Goal: Contribute content: Add original content to the website for others to see

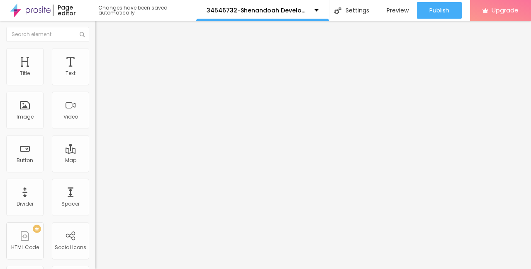
click at [95, 71] on span "Add image" at bounding box center [112, 67] width 34 height 7
click at [95, 50] on img at bounding box center [98, 51] width 7 height 7
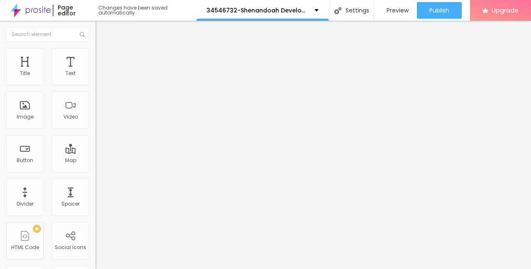
type input "95"
type input "90"
type input "85"
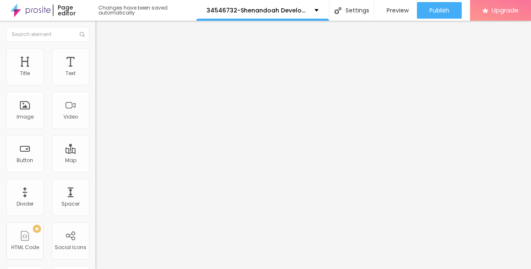
type input "85"
type input "80"
type input "75"
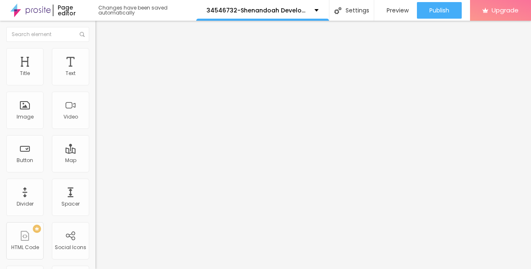
type input "70"
type input "65"
type input "60"
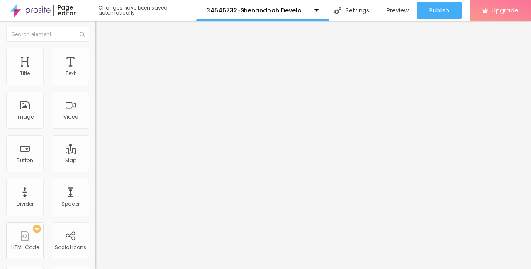
type input "60"
type input "55"
type input "45"
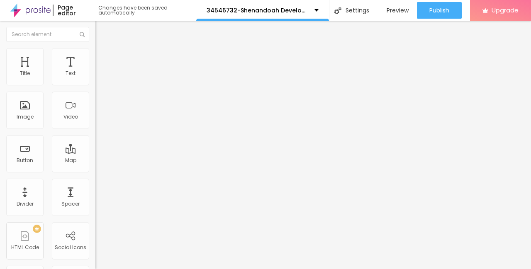
type input "40"
type input "35"
type input "30"
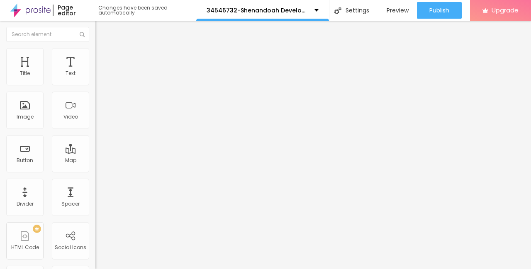
type input "30"
type input "25"
type input "20"
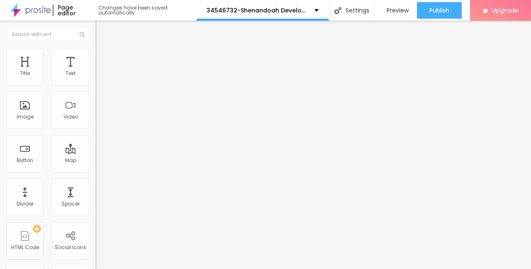
type input "15"
type input "10"
drag, startPoint x: 89, startPoint y: 90, endPoint x: -2, endPoint y: 85, distance: 90.6
type input "10"
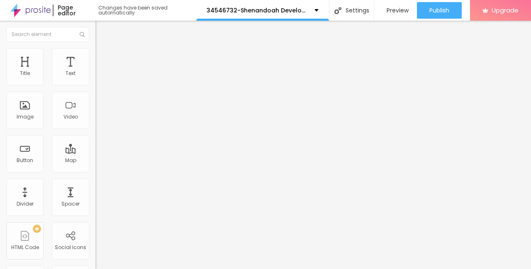
click at [95, 85] on input "range" at bounding box center [122, 81] width 54 height 7
click at [95, 48] on li "Content" at bounding box center [142, 44] width 95 height 8
click at [102, 32] on img "button" at bounding box center [105, 30] width 7 height 7
click at [73, 73] on div "Text" at bounding box center [71, 74] width 10 height 6
click at [95, 80] on button "button" at bounding box center [101, 75] width 12 height 9
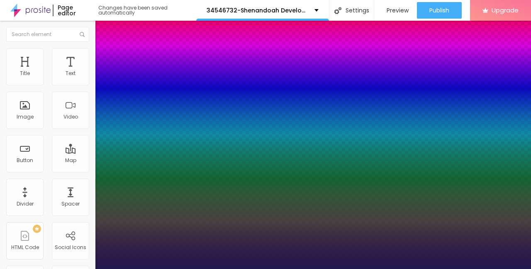
type input "13"
type input "1"
type input "14"
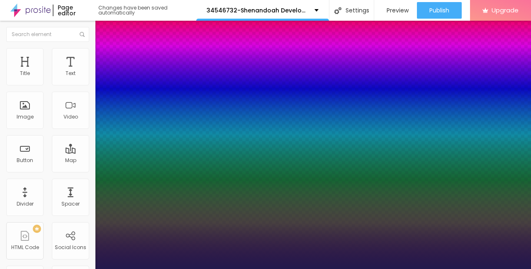
type input "1"
type input "16"
type input "1"
type input "18"
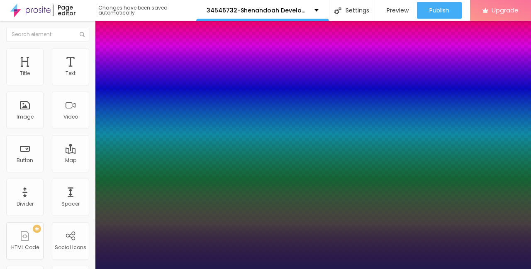
type input "18"
type input "1"
type input "19"
type input "1"
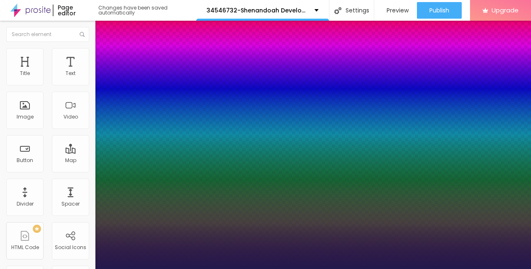
type input "21"
type input "1"
type input "23"
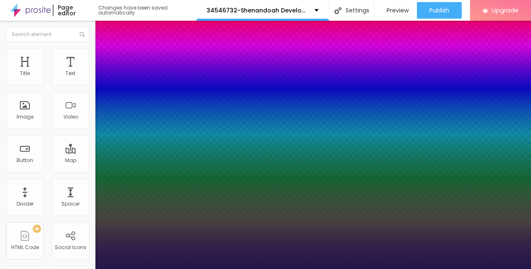
type input "1"
type input "24"
type input "1"
type input "25"
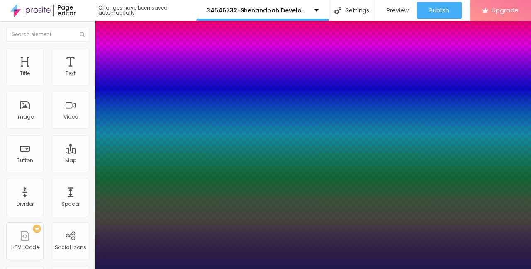
type input "25"
type input "1"
type input "26"
type input "1"
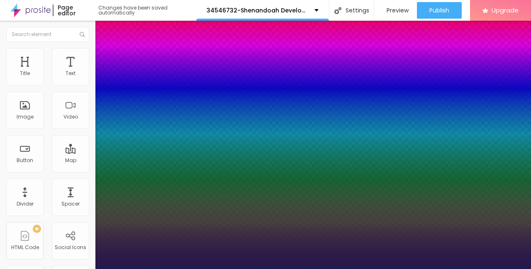
type input "25"
type input "1"
type input "24"
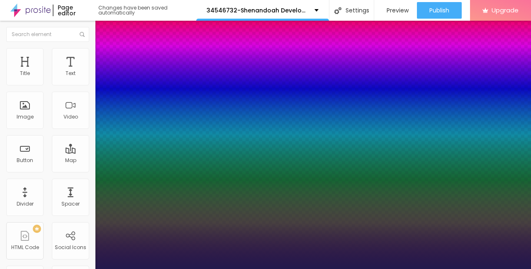
type input "1"
type input "23"
type input "1"
type input "24"
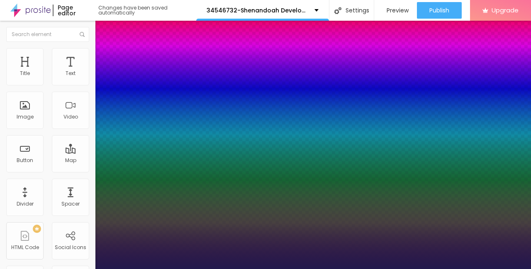
type input "24"
type input "1"
type input "25"
type input "1"
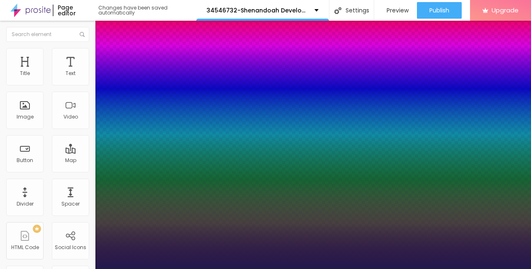
type input "26"
type input "1"
type input "25"
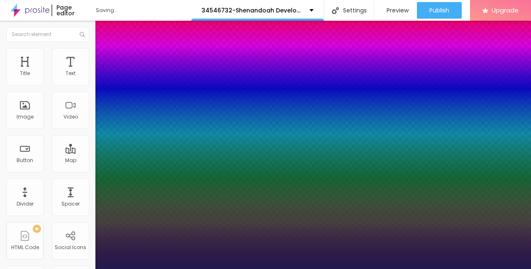
type input "1"
drag, startPoint x: 110, startPoint y: 142, endPoint x: 118, endPoint y: 140, distance: 8.3
type input "25"
click at [58, 269] on div at bounding box center [265, 269] width 531 height 0
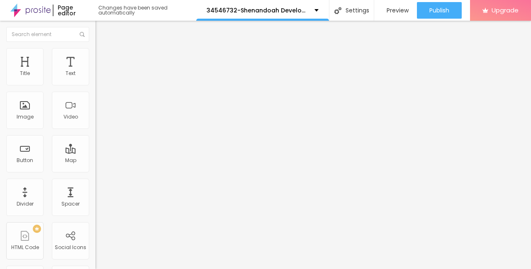
click at [103, 57] on span "Advanced" at bounding box center [116, 53] width 27 height 7
type input "12"
type input "16"
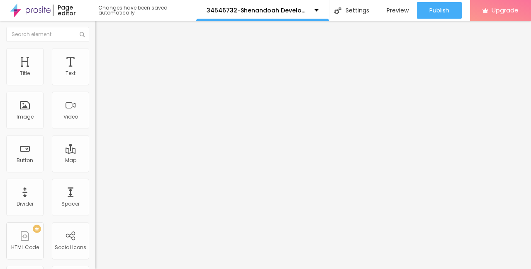
type input "17"
type input "18"
type input "19"
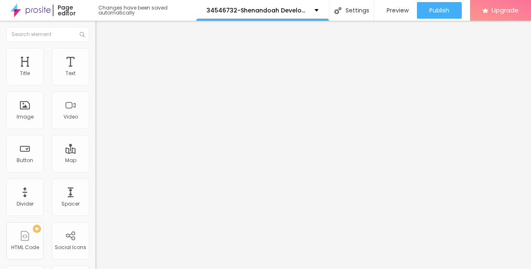
type input "19"
type input "21"
type input "23"
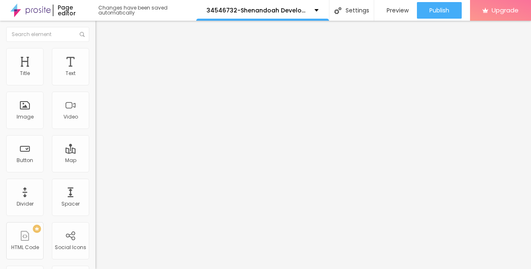
type input "25"
type input "24"
type input "22"
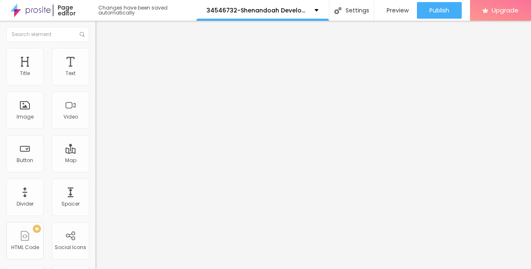
type input "22"
type input "21"
type input "20"
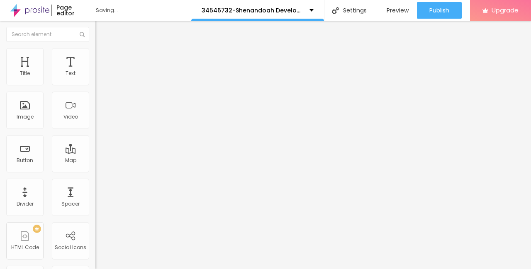
type input "19"
type input "17"
type input "15"
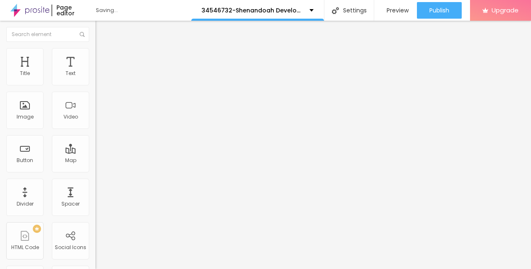
type input "15"
type input "14"
type input "13"
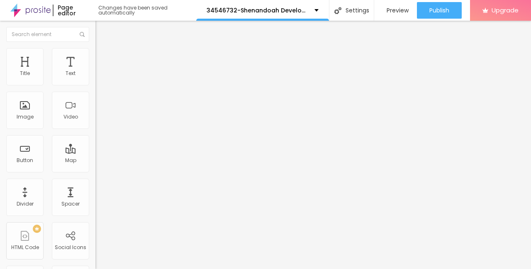
type input "12"
type input "11"
type input "10"
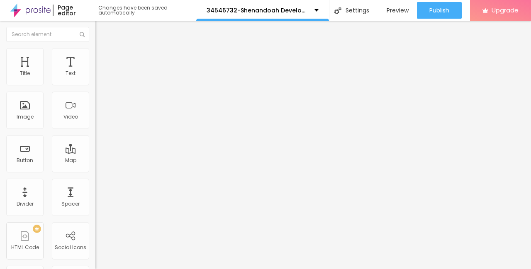
type input "10"
click at [95, 153] on input "range" at bounding box center [122, 156] width 54 height 7
type input "8"
type input "9"
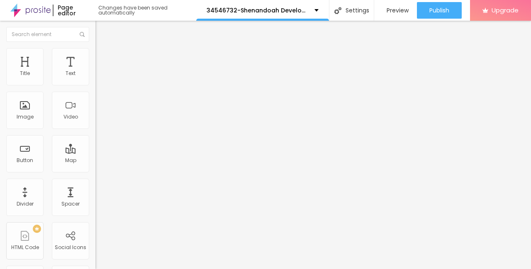
type input "9"
type input "10"
type input "12"
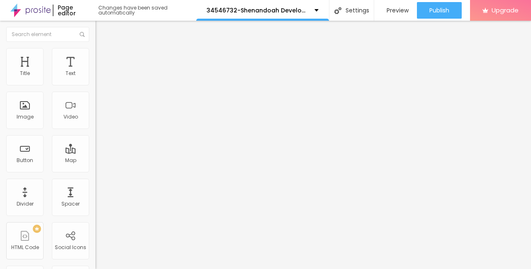
type input "14"
type input "16"
type input "18"
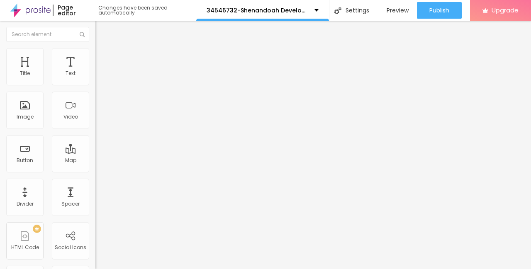
type input "18"
type input "19"
type input "20"
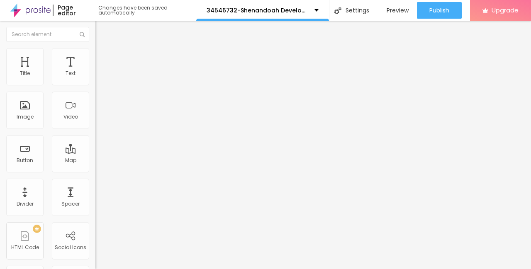
type input "21"
type input "22"
type input "24"
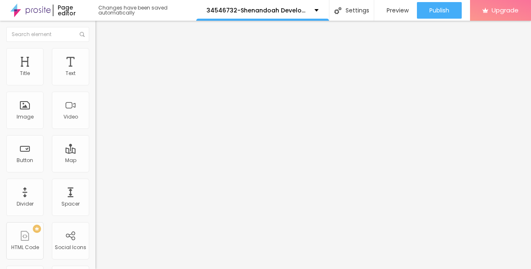
type input "24"
type input "23"
type input "22"
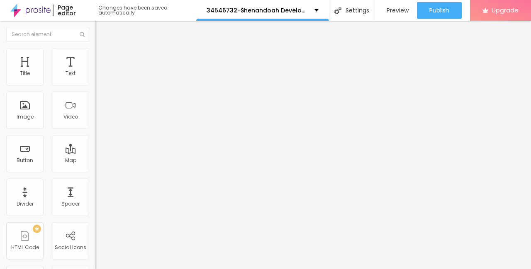
type input "21"
type input "20"
type input "19"
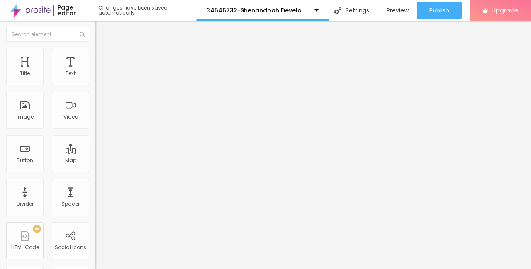
type input "19"
type input "18"
type input "16"
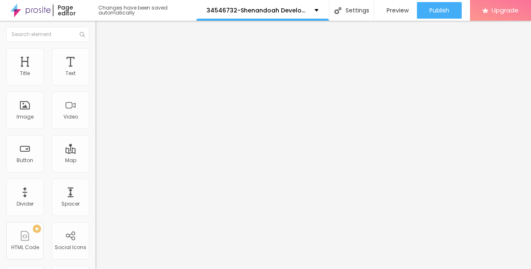
type input "15"
type input "14"
type input "13"
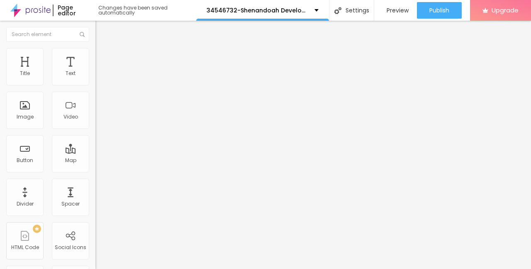
type input "13"
type input "12"
type input "9"
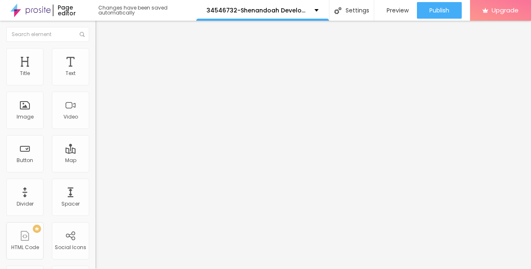
type input "8"
type input "7"
type input "8"
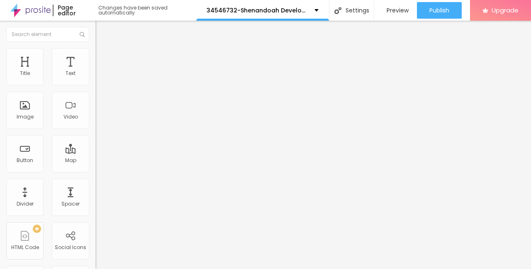
type input "8"
type input "9"
type input "10"
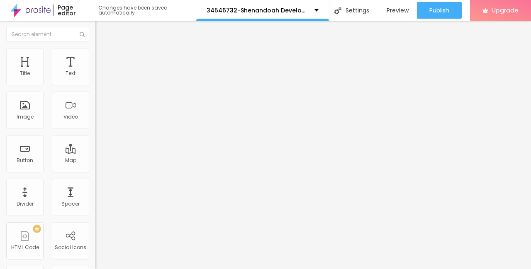
type input "11"
type input "12"
type input "13"
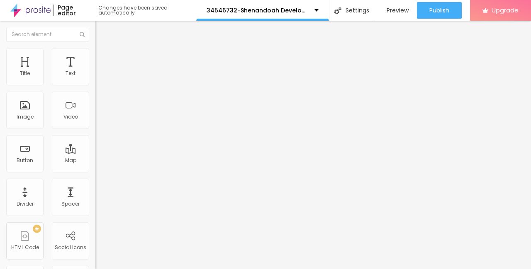
type input "13"
type input "14"
type input "16"
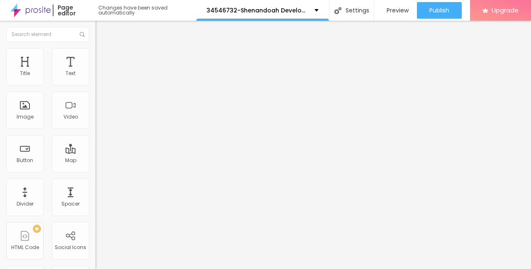
type input "18"
type input "19"
type input "20"
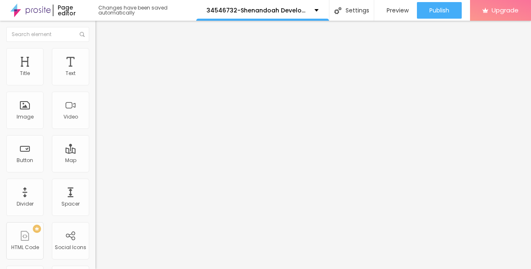
type input "20"
drag, startPoint x: 23, startPoint y: 85, endPoint x: 32, endPoint y: 90, distance: 10.4
click at [95, 153] on input "range" at bounding box center [122, 156] width 54 height 7
click at [103, 49] on span "Style" at bounding box center [109, 45] width 12 height 7
click at [95, 80] on button "button" at bounding box center [101, 75] width 12 height 9
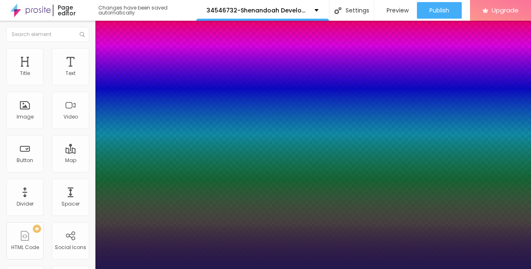
drag, startPoint x: 118, startPoint y: 143, endPoint x: 112, endPoint y: 144, distance: 5.9
click at [284, 269] on div at bounding box center [265, 269] width 531 height 0
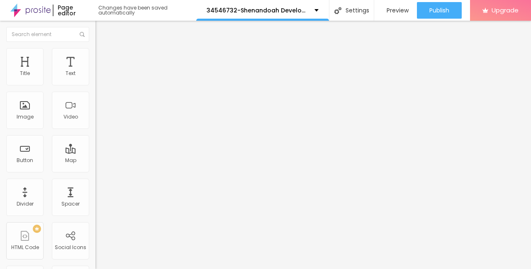
click at [95, 27] on button "Edit Text" at bounding box center [142, 30] width 95 height 19
click at [95, 78] on input "Click me" at bounding box center [145, 74] width 100 height 8
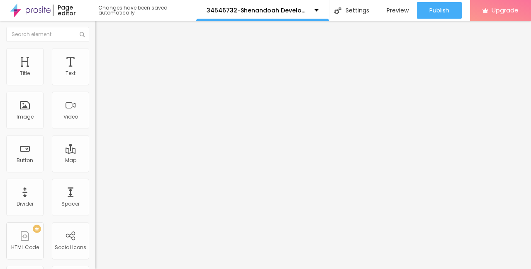
click at [95, 78] on input "Click me" at bounding box center [145, 74] width 100 height 8
paste input "→ VIEW DOCUMENT HERE"
click at [95, 171] on input "https://" at bounding box center [145, 167] width 100 height 8
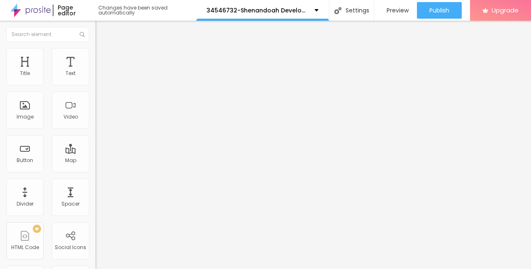
click at [95, 171] on input "https://" at bounding box center [145, 167] width 100 height 8
paste input "admin.genesiselavator.com/"
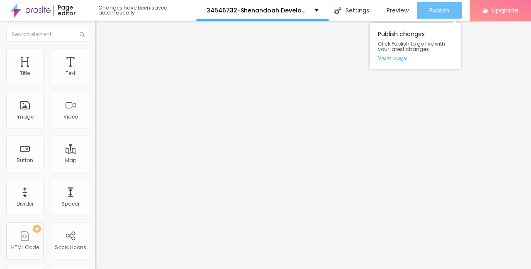
click at [443, 13] on span "Publish" at bounding box center [439, 10] width 20 height 7
click at [435, 10] on span "Publish" at bounding box center [439, 10] width 20 height 7
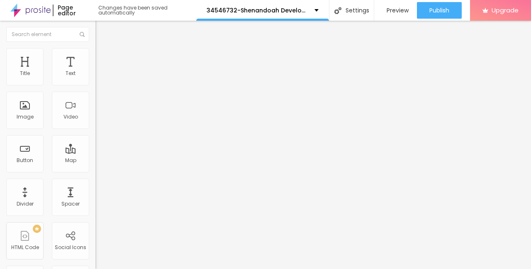
click at [103, 57] on span "Style" at bounding box center [109, 53] width 12 height 7
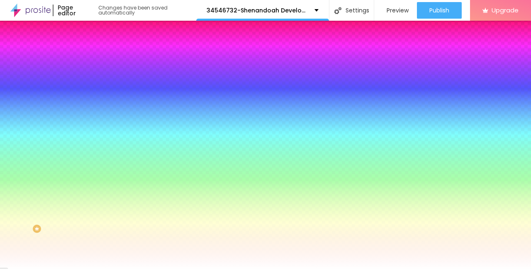
click at [99, 103] on icon "button" at bounding box center [101, 105] width 5 height 5
type input "17"
type input "18"
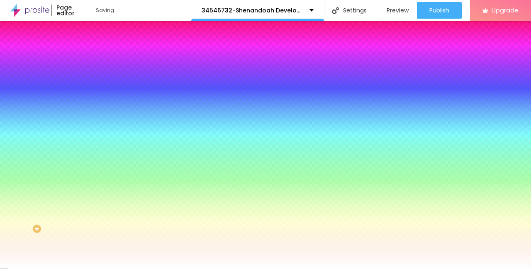
type input "19"
type input "20"
type input "21"
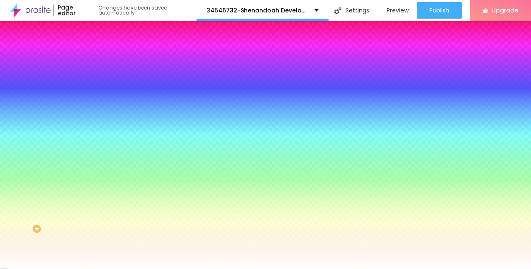
type input "21"
type input "22"
drag, startPoint x: 126, startPoint y: 163, endPoint x: 142, endPoint y: 162, distance: 16.6
type input "22"
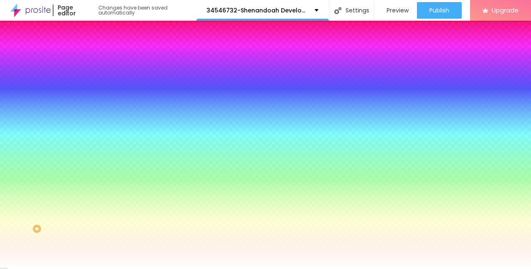
click at [80, 269] on div at bounding box center [265, 269] width 531 height 0
click at [95, 56] on img at bounding box center [98, 59] width 7 height 7
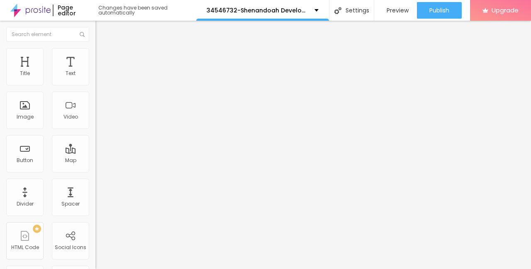
click at [95, 56] on img at bounding box center [98, 59] width 7 height 7
type input "11"
type input "12"
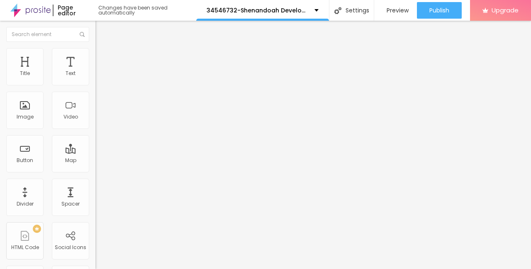
type input "15"
type input "19"
type input "22"
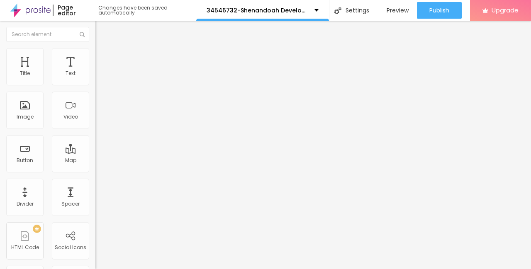
type input "22"
type input "26"
type input "27"
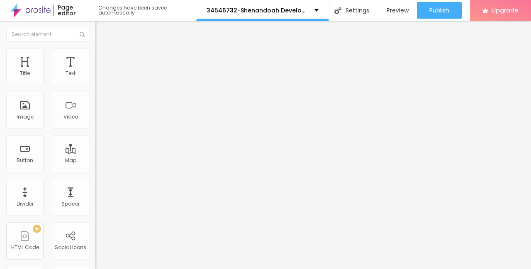
type input "28"
type input "29"
type input "30"
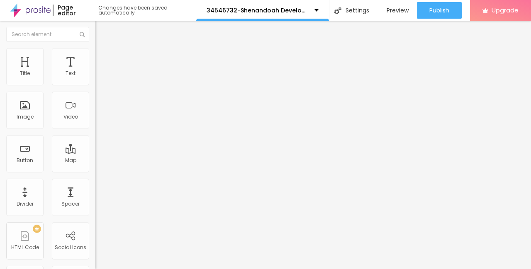
type input "30"
type input "31"
type input "32"
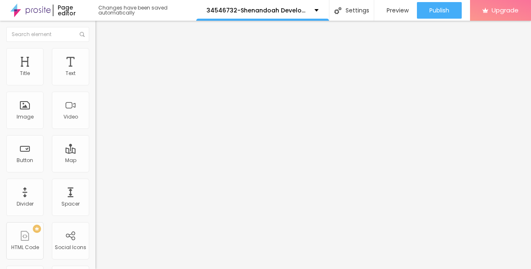
type input "33"
type input "32"
type input "31"
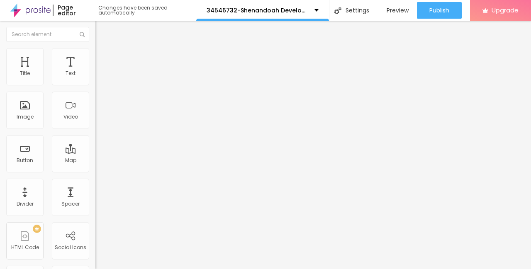
type input "31"
type input "30"
type input "27"
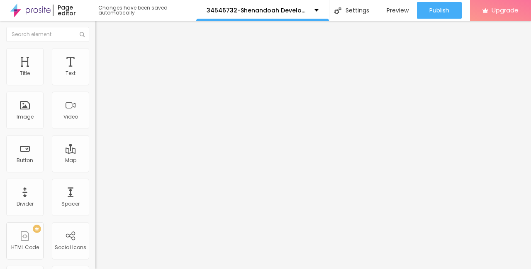
type input "26"
type input "24"
type input "23"
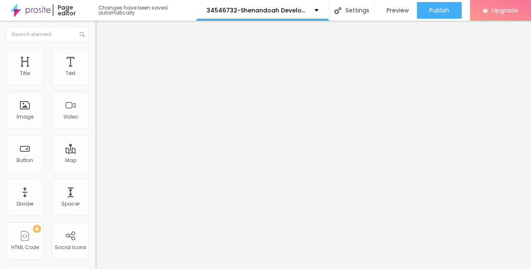
type input "23"
type input "22"
type input "21"
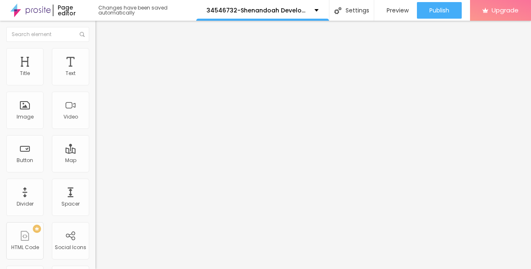
type input "19"
type input "17"
type input "15"
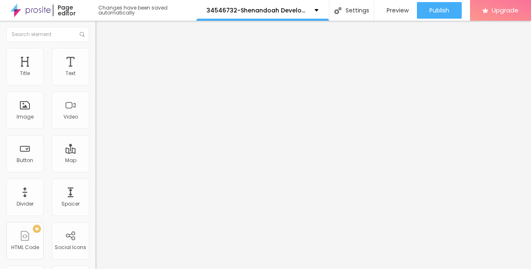
type input "15"
type input "14"
type input "13"
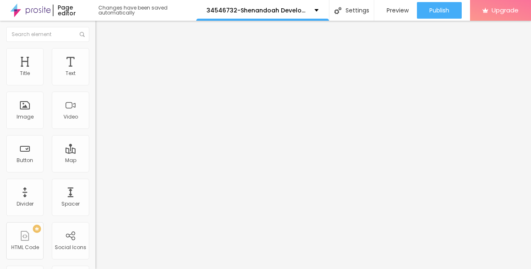
type input "11"
type input "10"
type input "8"
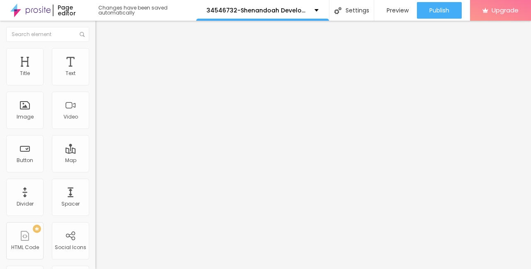
type input "8"
type input "6"
type input "4"
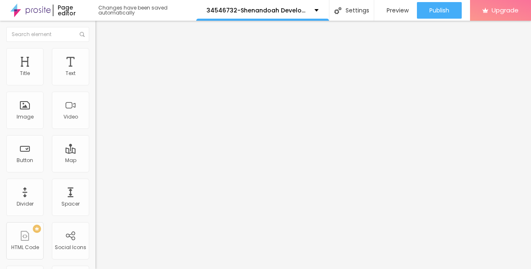
type input "1"
type input "0"
type input "2"
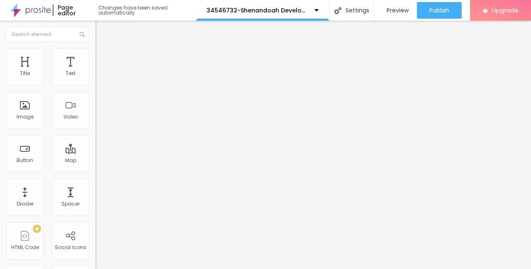
type input "2"
type input "4"
type input "6"
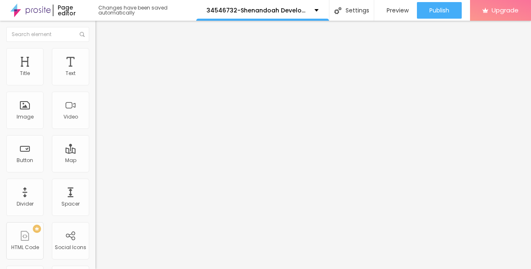
type input "8"
type input "10"
type input "12"
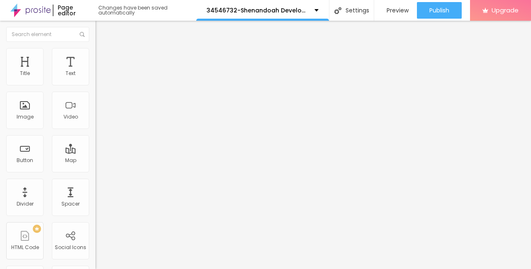
type input "12"
type input "13"
type input "15"
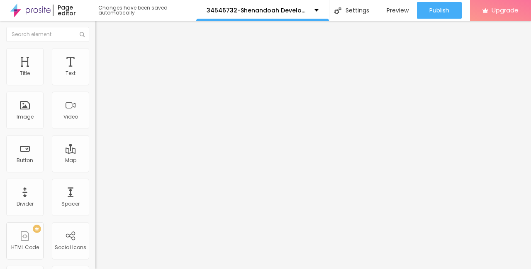
type input "17"
type input "18"
type input "20"
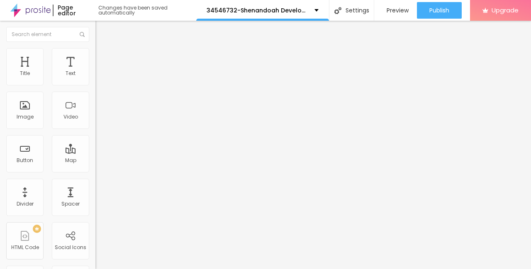
type input "20"
type input "21"
type input "22"
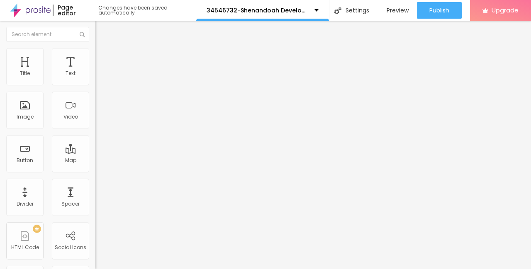
type input "24"
type input "26"
type input "28"
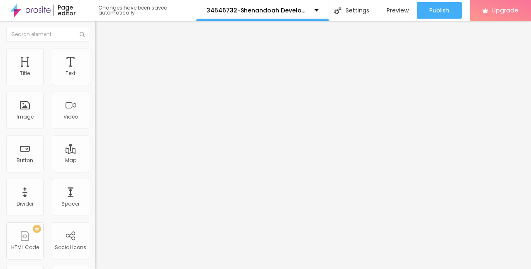
type input "28"
type input "32"
type input "33"
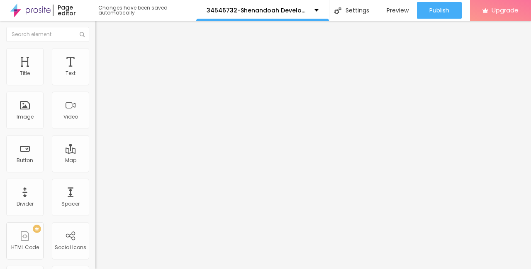
type input "35"
type input "37"
type input "39"
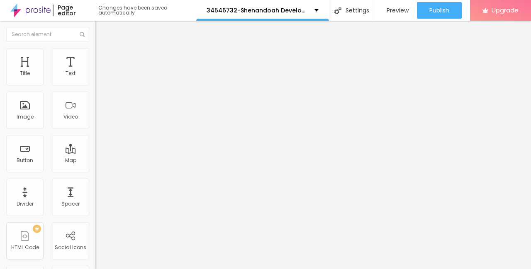
type input "39"
type input "41"
type input "43"
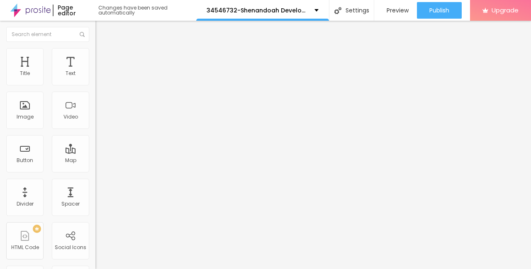
type input "46"
type input "49"
type input "51"
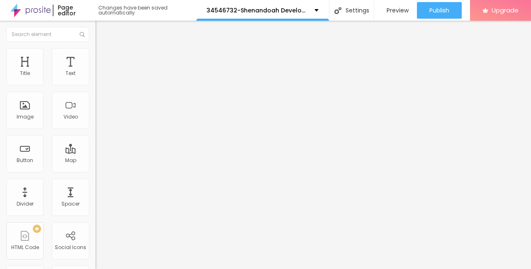
type input "51"
type input "54"
type input "57"
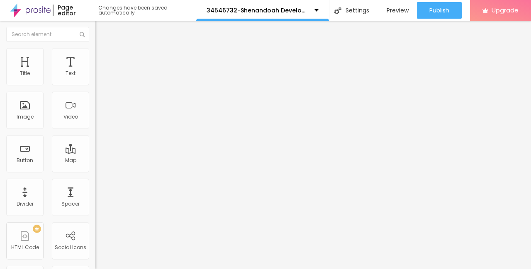
type input "60"
type input "64"
type input "69"
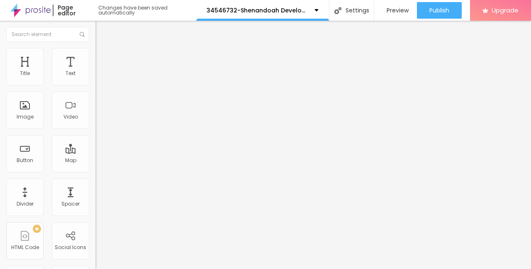
type input "69"
type input "73"
type input "79"
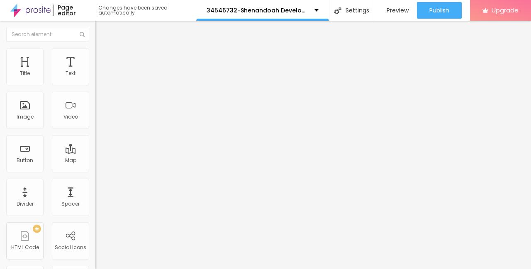
type input "84"
type input "89"
type input "95"
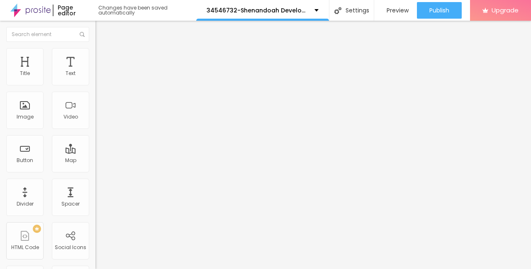
type input "95"
type input "100"
type input "96"
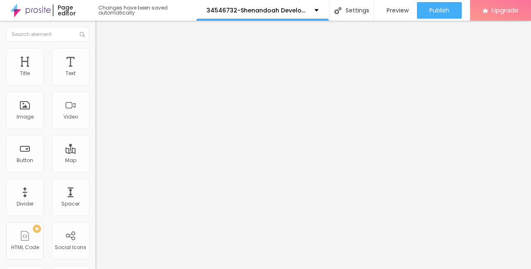
type input "93"
type input "90"
type input "88"
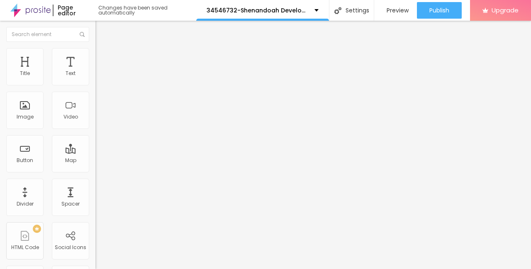
type input "88"
type input "86"
type input "84"
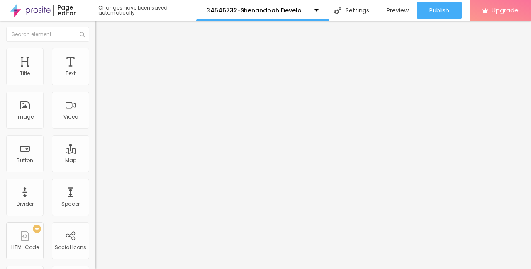
type input "82"
type input "79"
type input "75"
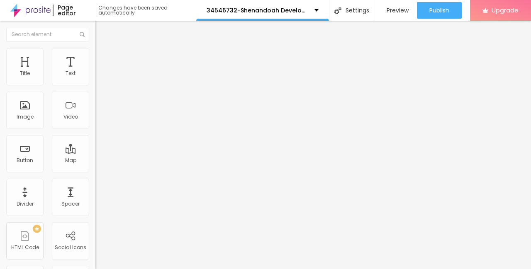
type input "75"
type input "72"
type input "69"
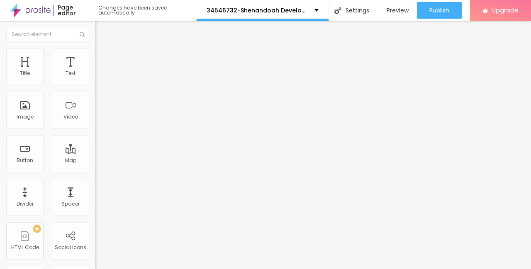
type input "65"
type input "63"
type input "60"
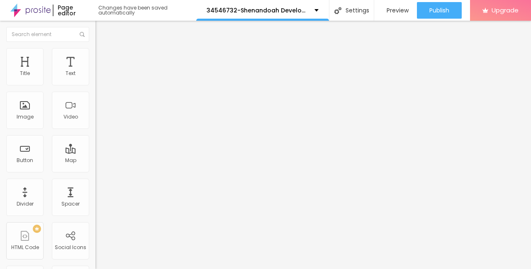
type input "60"
type input "57"
type input "55"
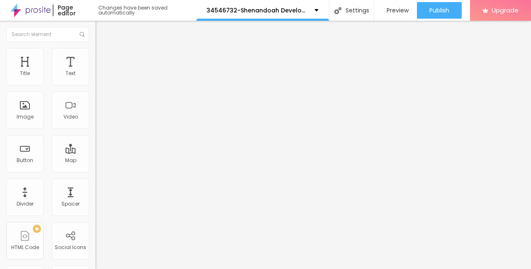
type input "52"
type input "48"
type input "45"
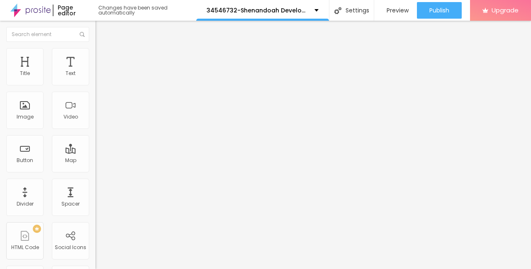
type input "45"
type input "42"
type input "39"
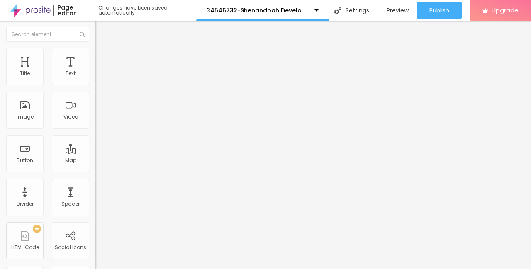
type input "37"
type input "34"
drag, startPoint x: 25, startPoint y: 81, endPoint x: 11, endPoint y: 88, distance: 15.6
click at [95, 161] on input "range" at bounding box center [122, 164] width 54 height 7
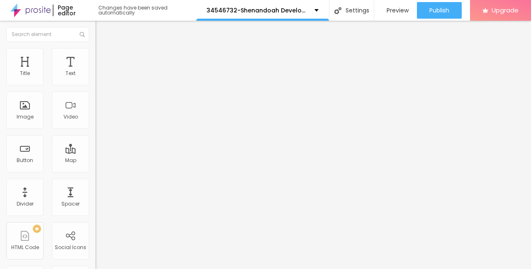
click at [95, 80] on button "button" at bounding box center [101, 75] width 12 height 9
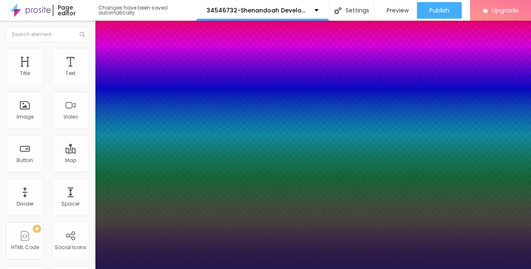
click at [293, 269] on div at bounding box center [265, 269] width 531 height 0
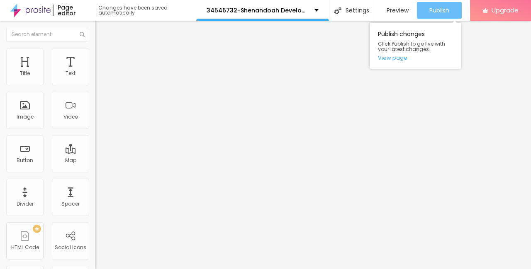
click at [443, 10] on span "Publish" at bounding box center [439, 10] width 20 height 7
